Goal: Task Accomplishment & Management: Use online tool/utility

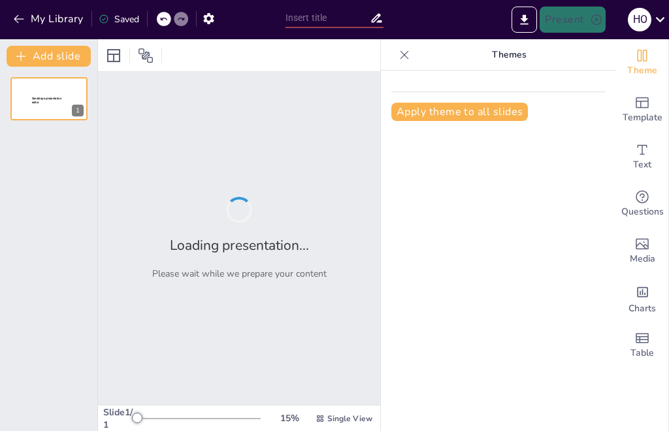
type input "quiz 4 Enlaces químicos"
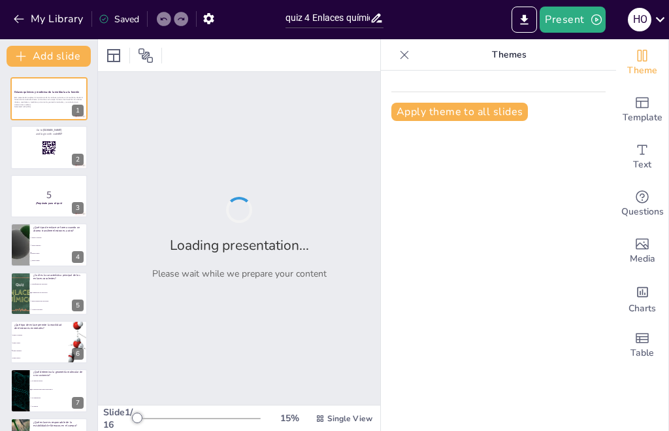
checkbox input "true"
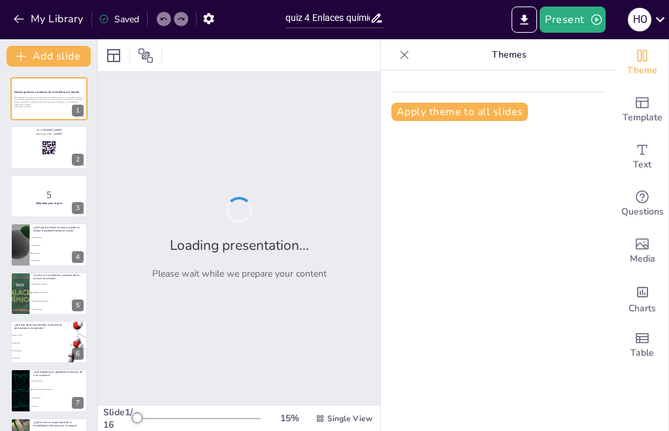
checkbox input "true"
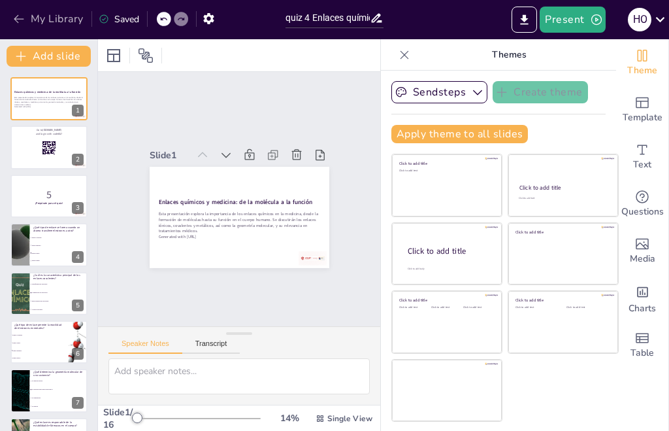
click at [69, 19] on button "My Library" at bounding box center [49, 18] width 79 height 21
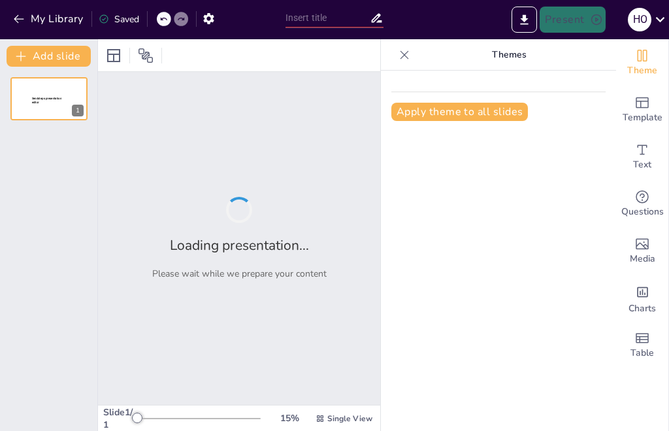
type input "quiz tabla periodica"
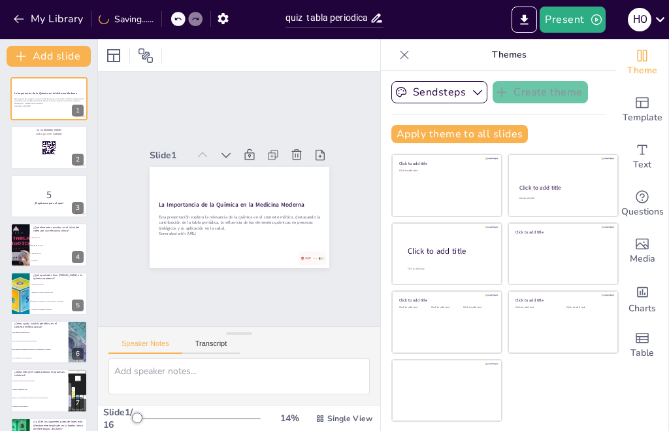
checkbox input "true"
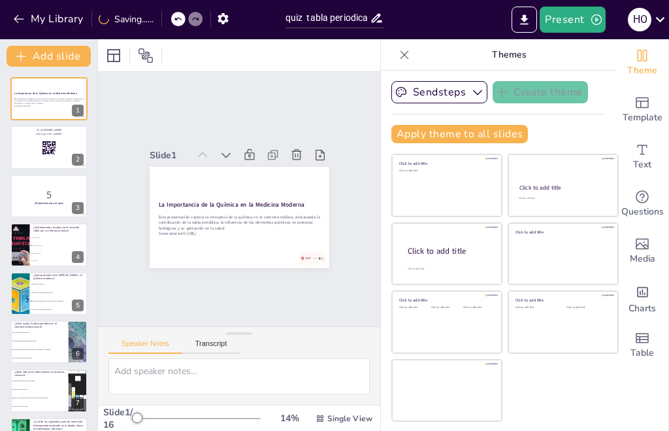
checkbox input "true"
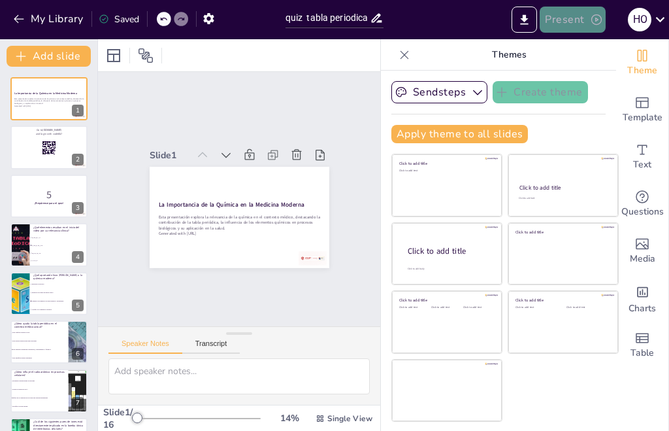
click at [579, 12] on button "Present" at bounding box center [572, 20] width 65 height 26
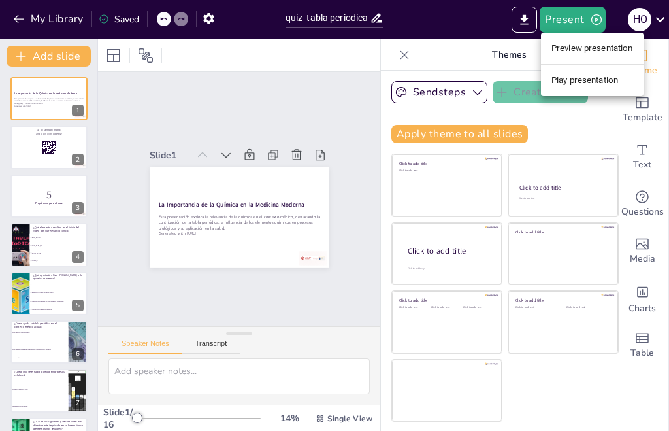
click at [582, 74] on li "Play presentation" at bounding box center [592, 80] width 103 height 21
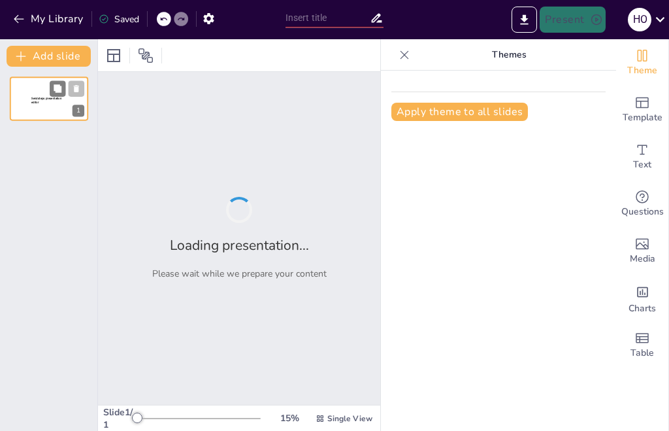
type input "quiz tabla periodica"
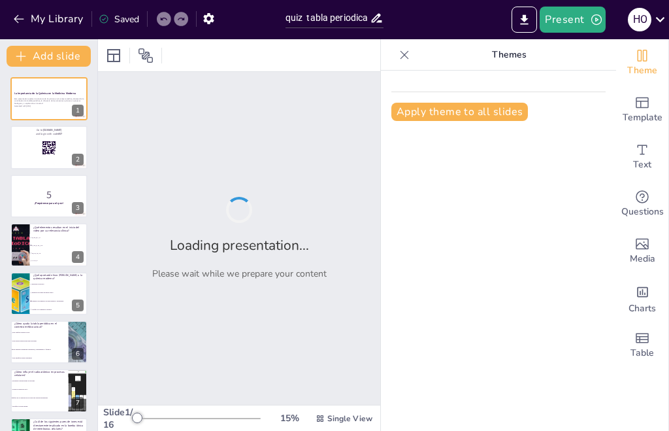
checkbox input "true"
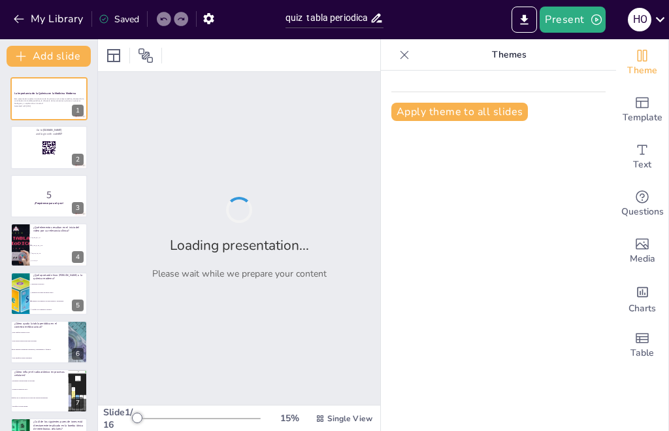
checkbox input "true"
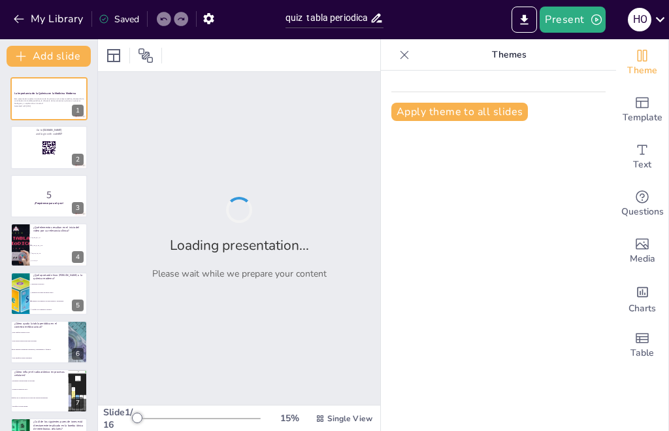
checkbox input "true"
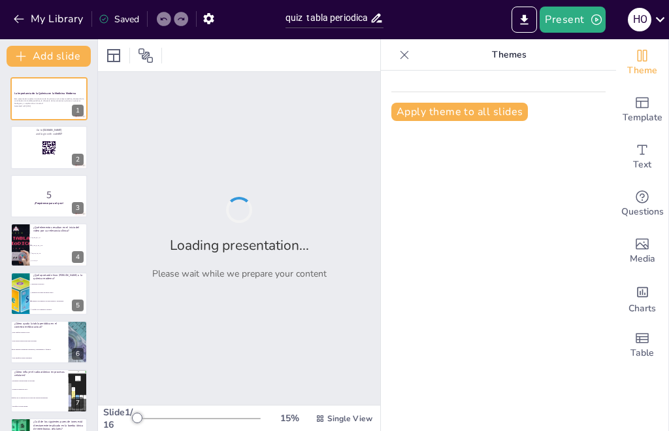
checkbox input "true"
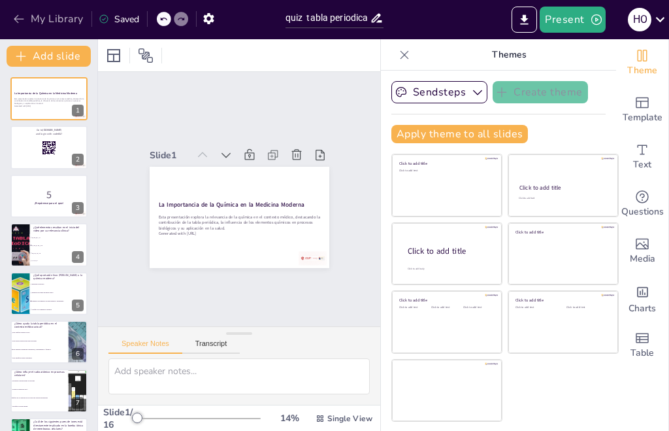
click at [67, 23] on button "My Library" at bounding box center [49, 18] width 79 height 21
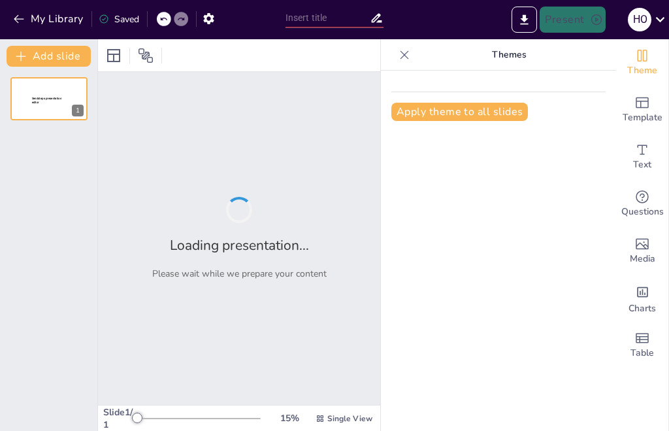
type input "quiz 4 Enlaces químicos"
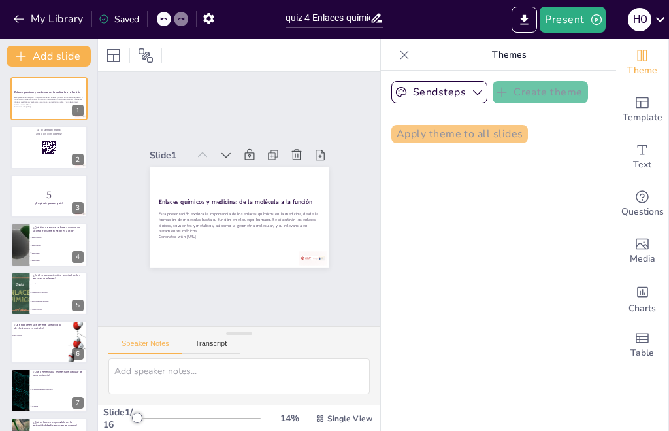
checkbox input "true"
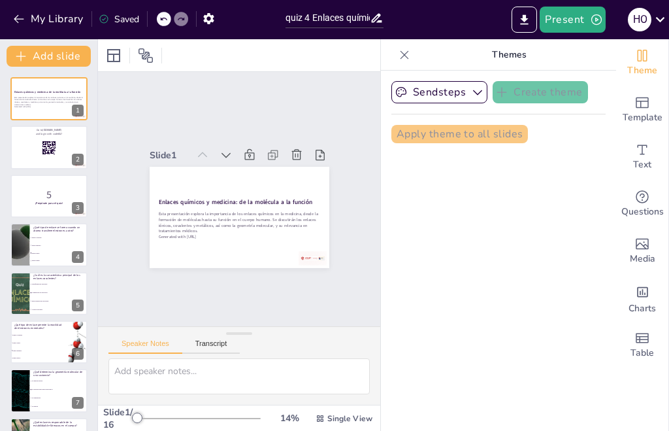
checkbox input "true"
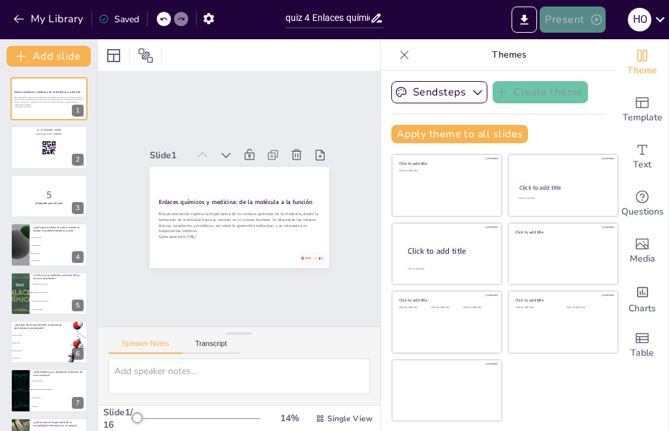
click at [591, 16] on icon "button" at bounding box center [596, 19] width 13 height 13
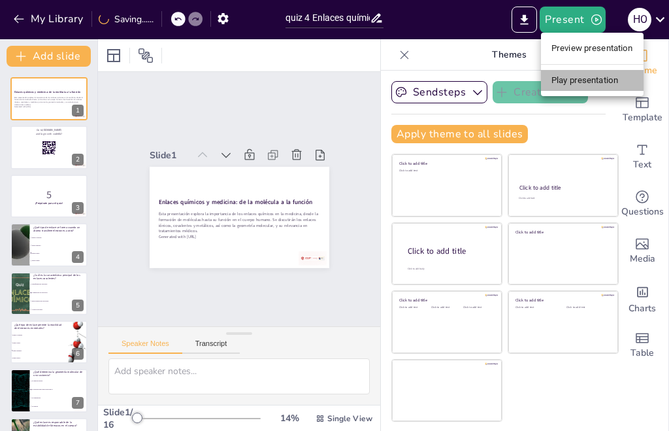
click at [586, 75] on li "Play presentation" at bounding box center [592, 80] width 103 height 21
